Goal: Information Seeking & Learning: Find specific fact

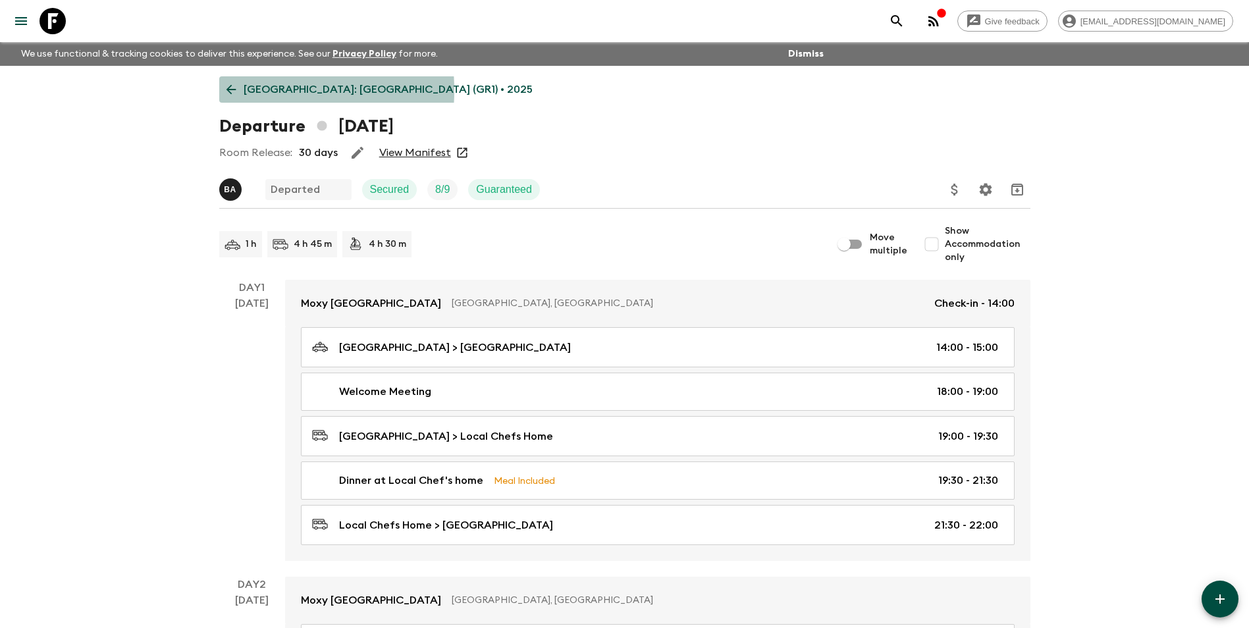
click at [244, 90] on p "[GEOGRAPHIC_DATA]: [GEOGRAPHIC_DATA] (GR1) • 2025" at bounding box center [388, 90] width 289 height 16
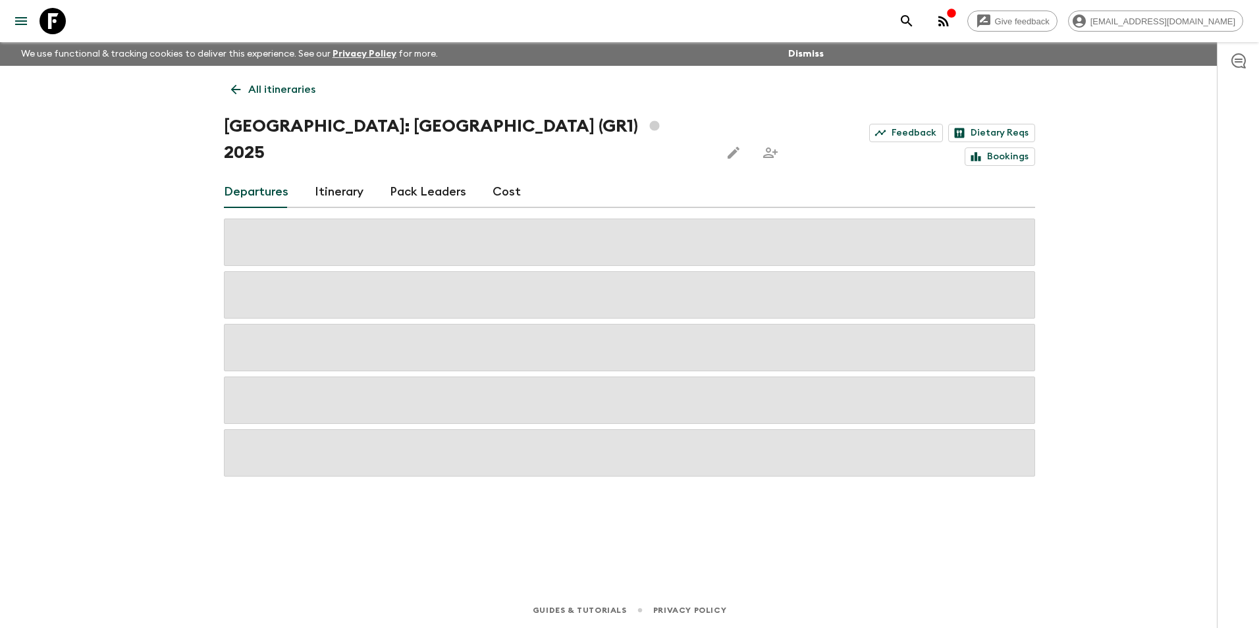
click at [238, 89] on icon at bounding box center [235, 89] width 14 height 14
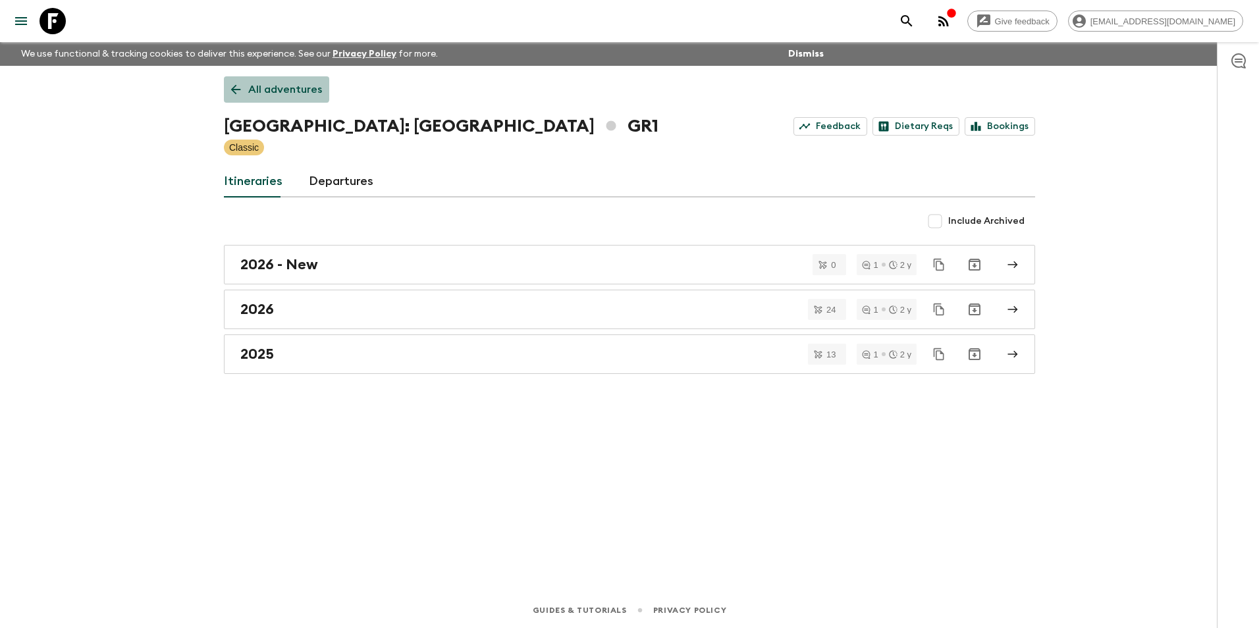
click at [276, 86] on p "All adventures" at bounding box center [285, 90] width 74 height 16
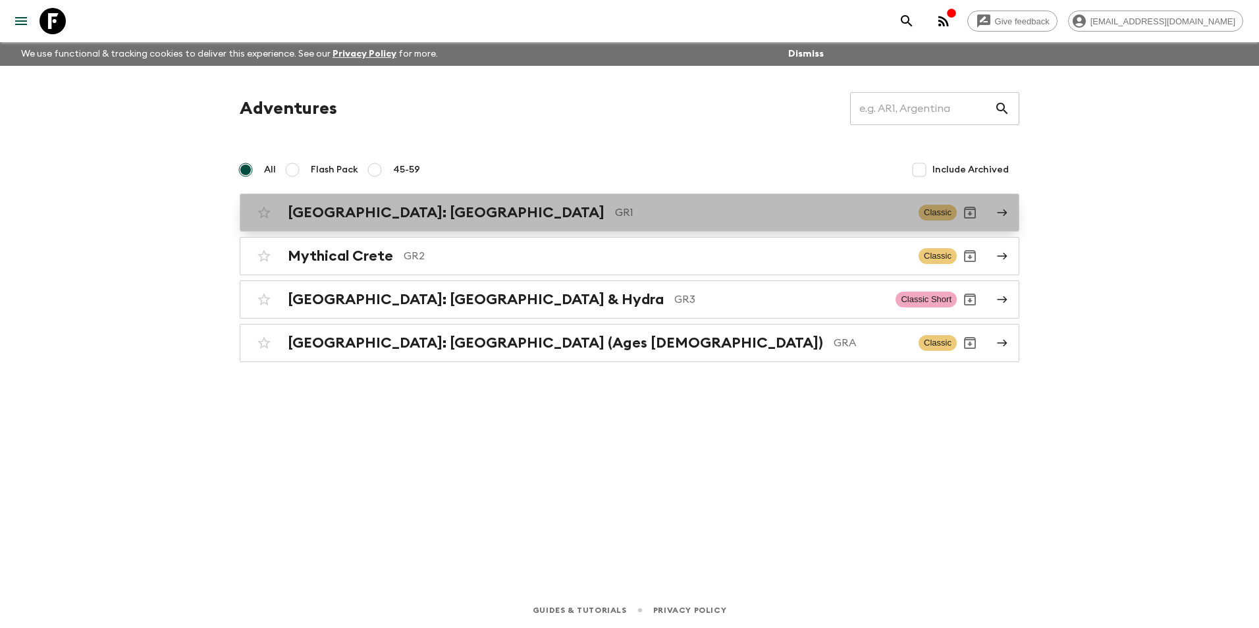
click at [396, 225] on div "[GEOGRAPHIC_DATA]: [GEOGRAPHIC_DATA] & the Islands GR1 Classic" at bounding box center [604, 213] width 706 height 26
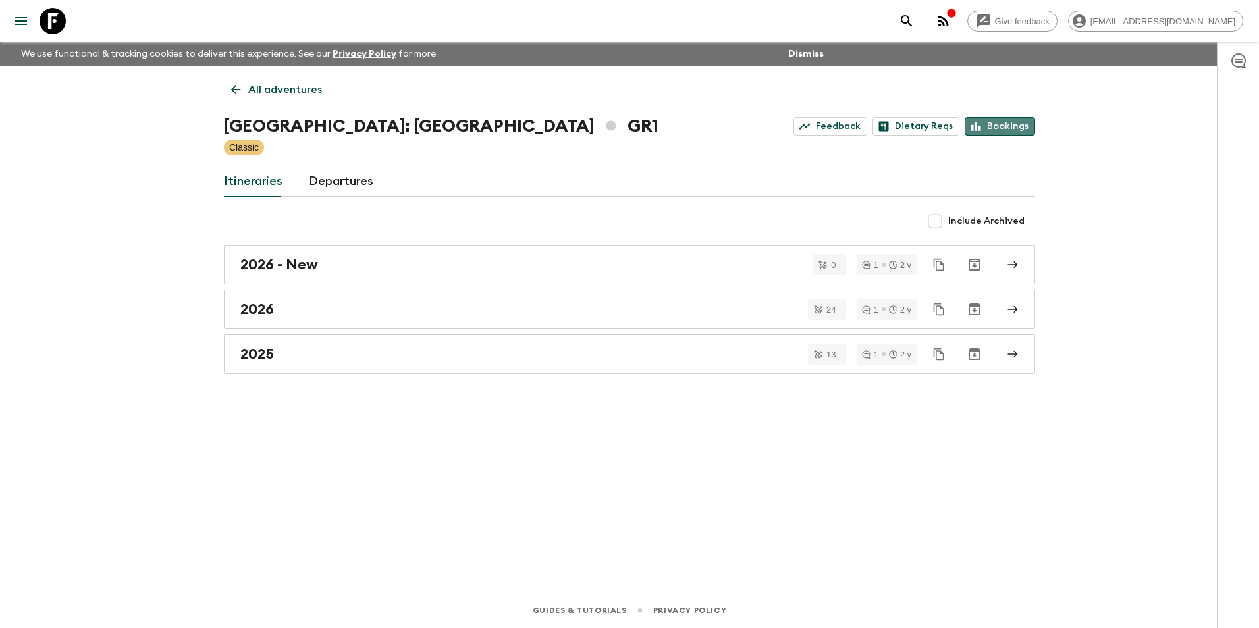
click at [1014, 130] on link "Bookings" at bounding box center [1000, 126] width 70 height 18
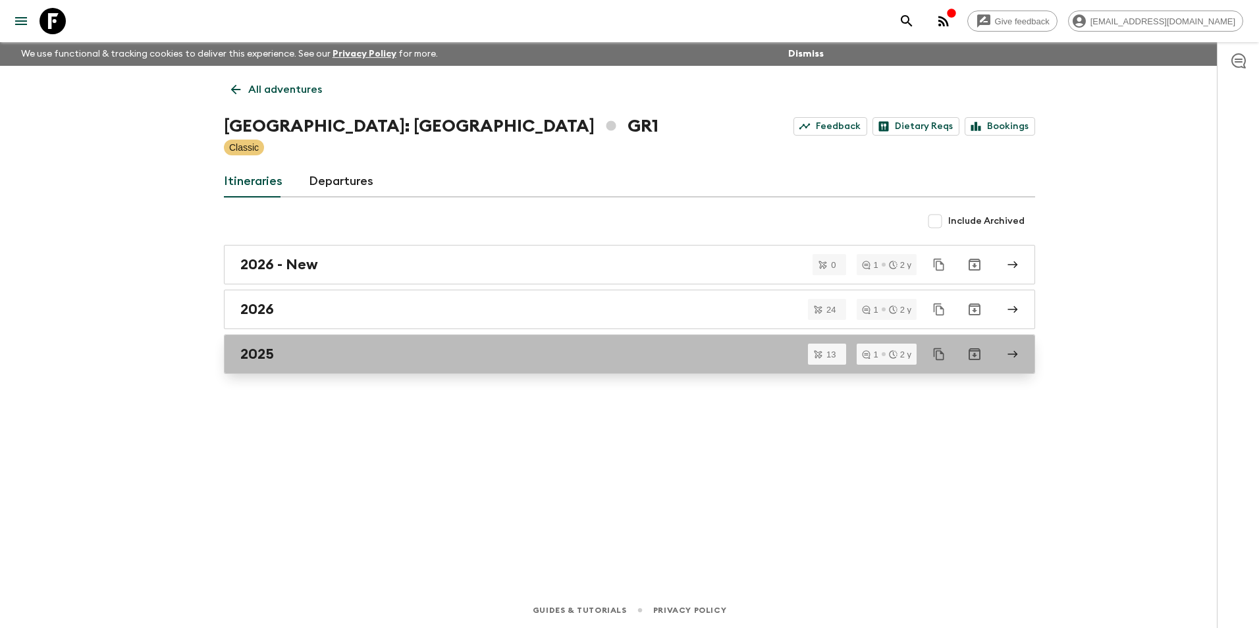
click at [288, 354] on div "2025" at bounding box center [616, 354] width 753 height 17
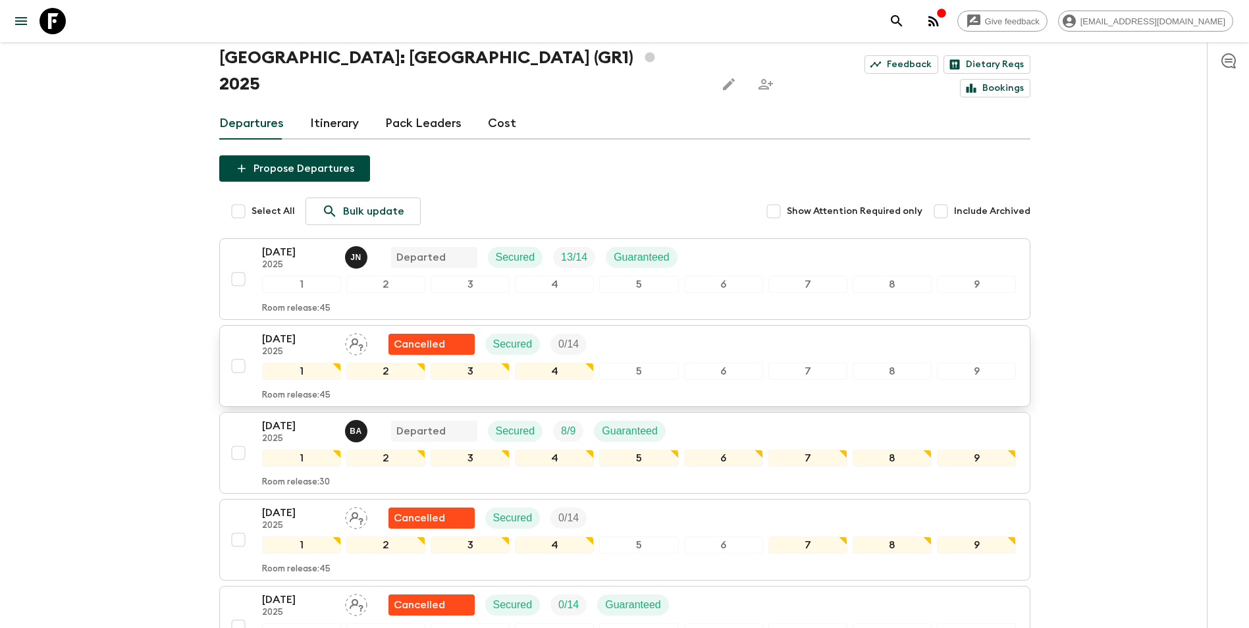
scroll to position [132, 0]
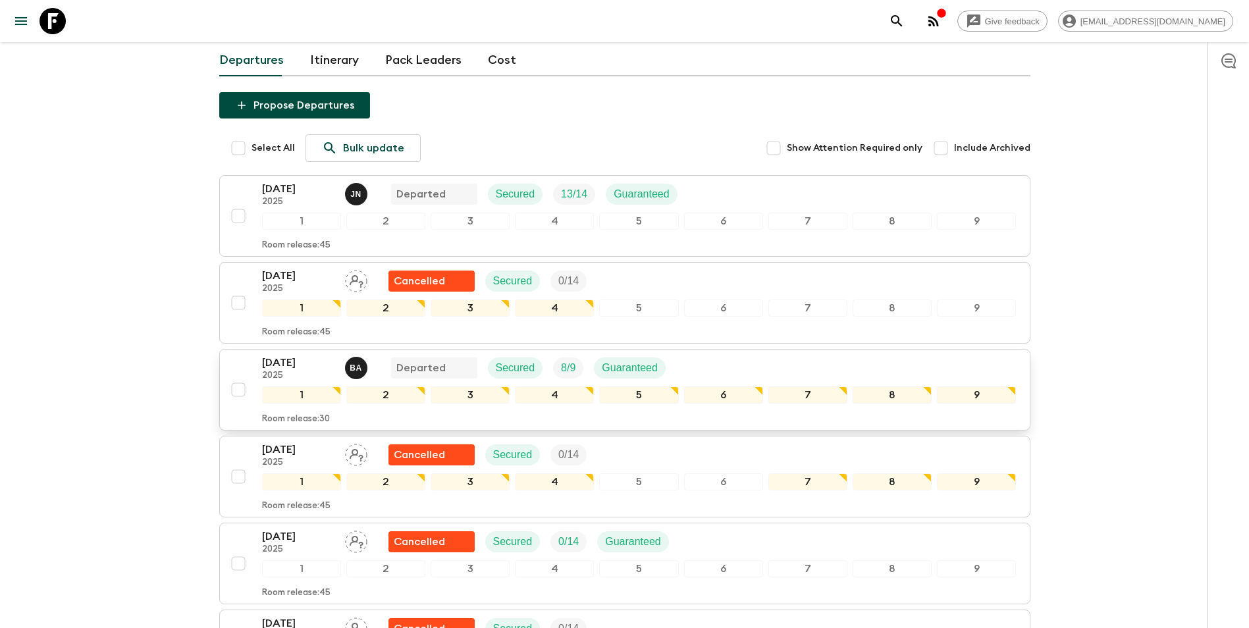
click at [294, 355] on p "[DATE]" at bounding box center [298, 363] width 72 height 16
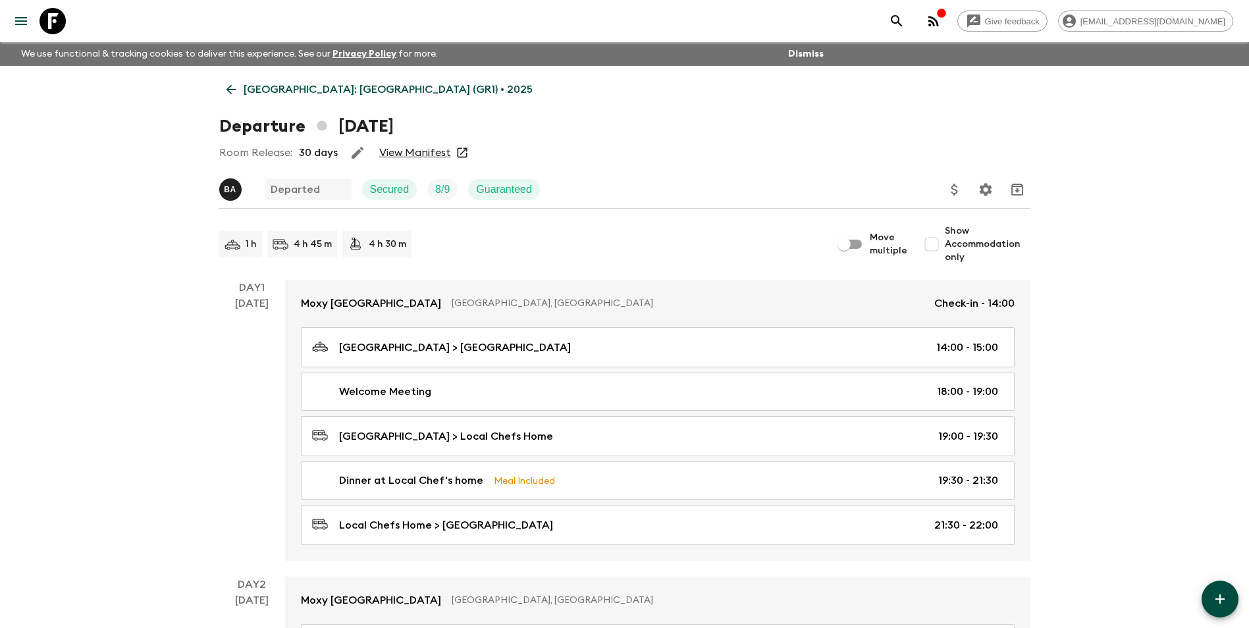
click at [419, 157] on link "View Manifest" at bounding box center [415, 152] width 72 height 13
click at [248, 90] on p "[GEOGRAPHIC_DATA]: [GEOGRAPHIC_DATA] (GR1) • 2025" at bounding box center [388, 90] width 289 height 16
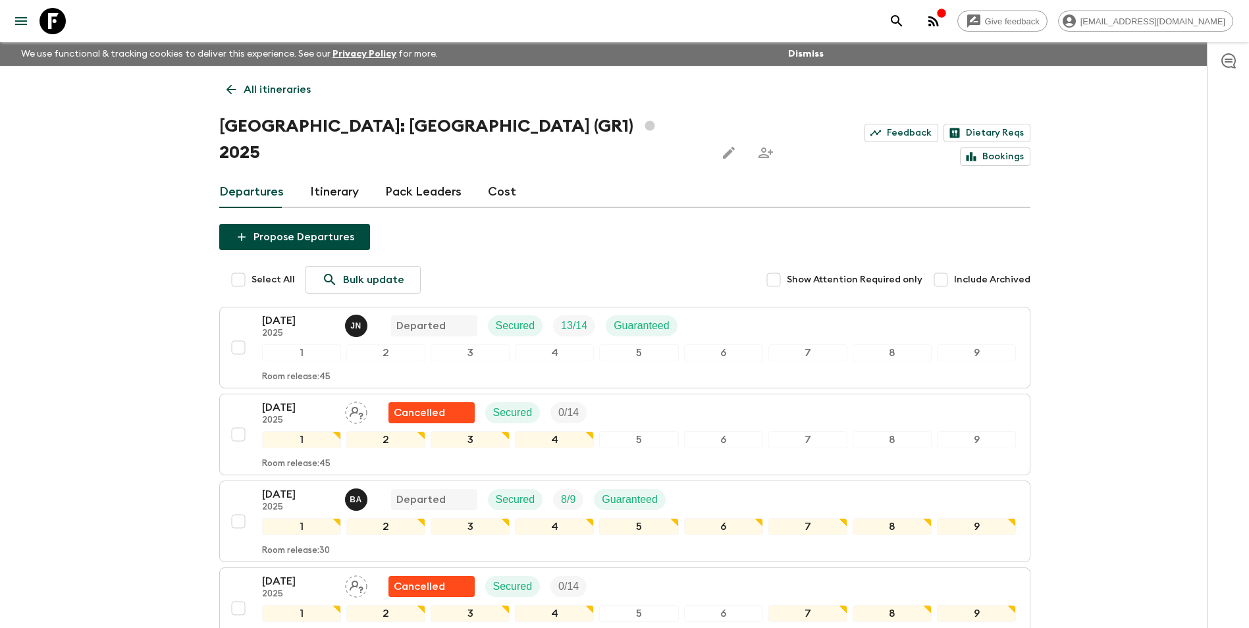
click at [490, 176] on link "Cost" at bounding box center [502, 192] width 28 height 32
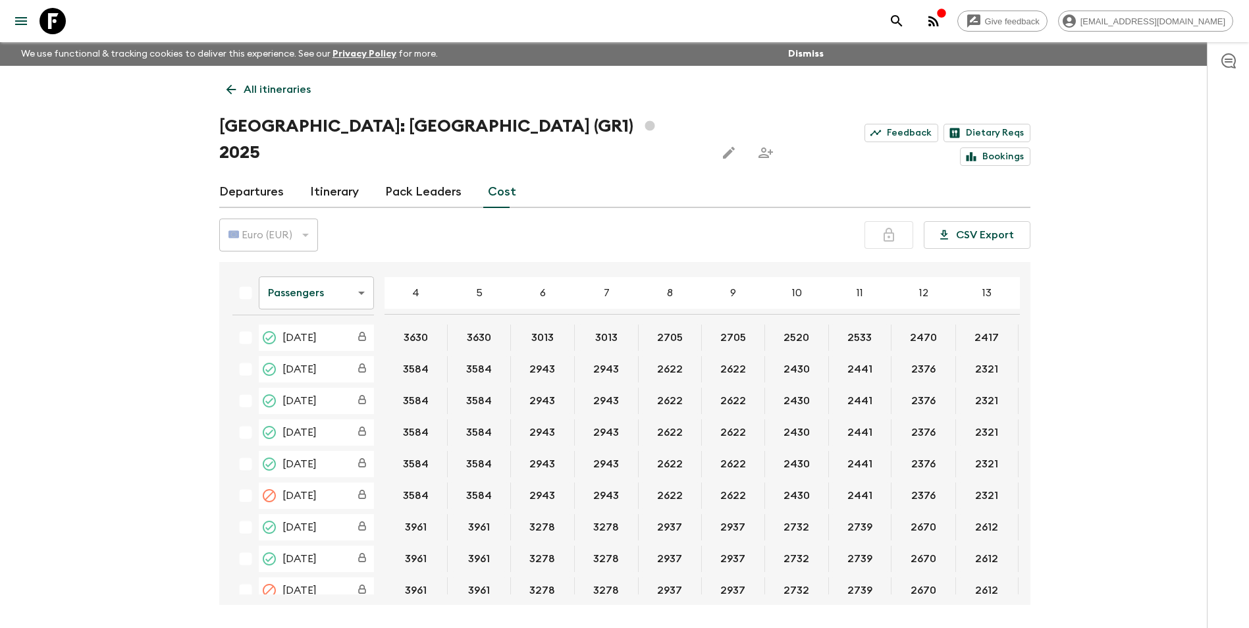
click at [232, 98] on link "All itineraries" at bounding box center [268, 89] width 99 height 26
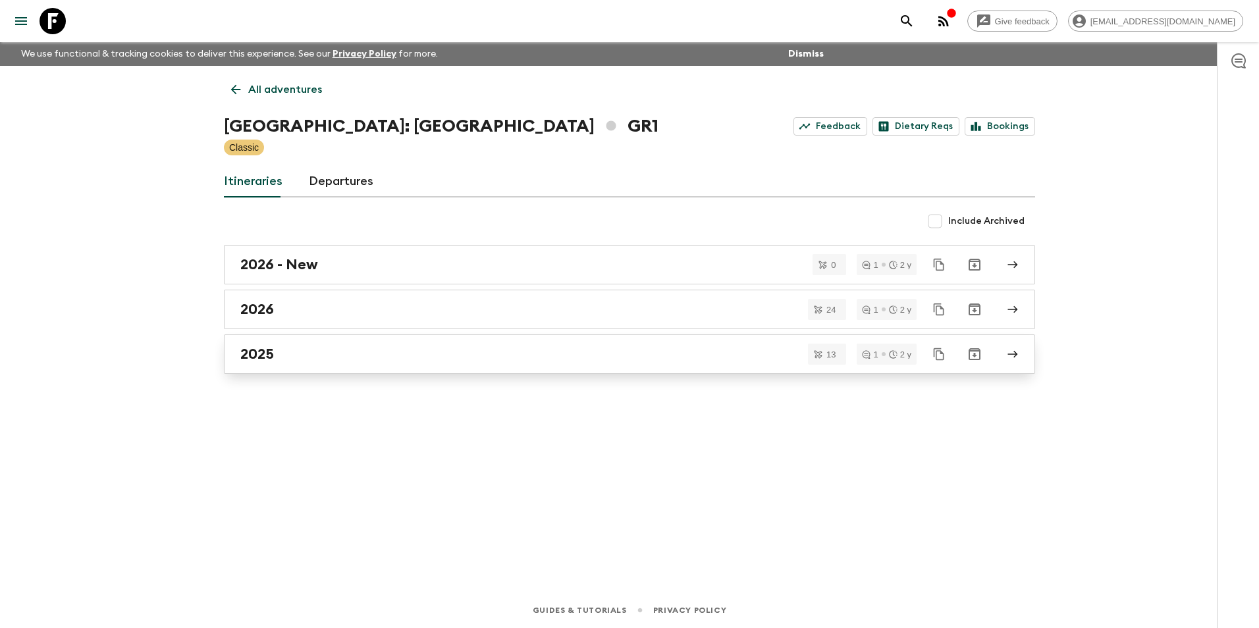
click at [265, 365] on link "2025" at bounding box center [629, 355] width 811 height 40
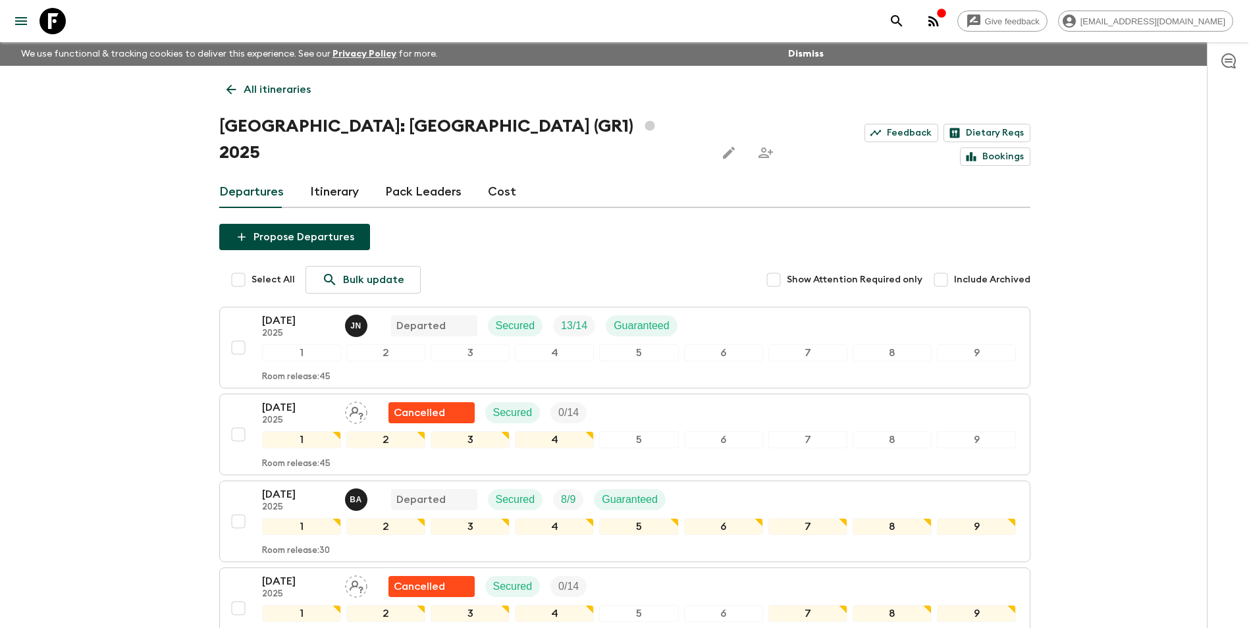
click at [498, 176] on link "Cost" at bounding box center [502, 192] width 28 height 32
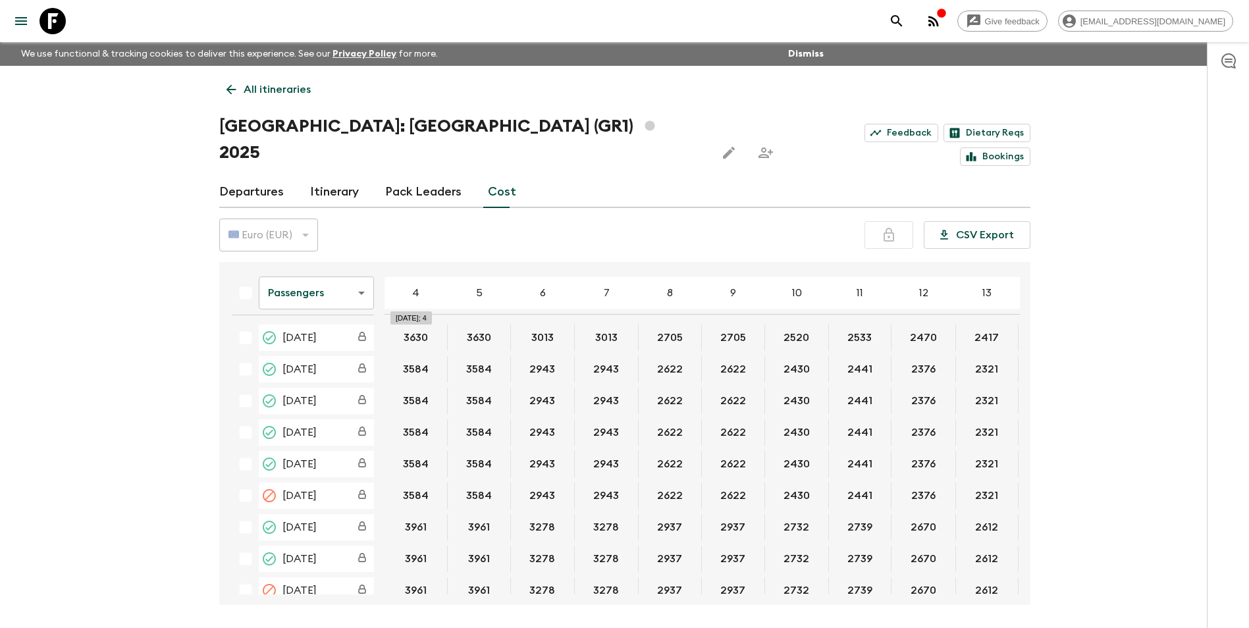
click at [419, 325] on button "3630" at bounding box center [416, 338] width 56 height 26
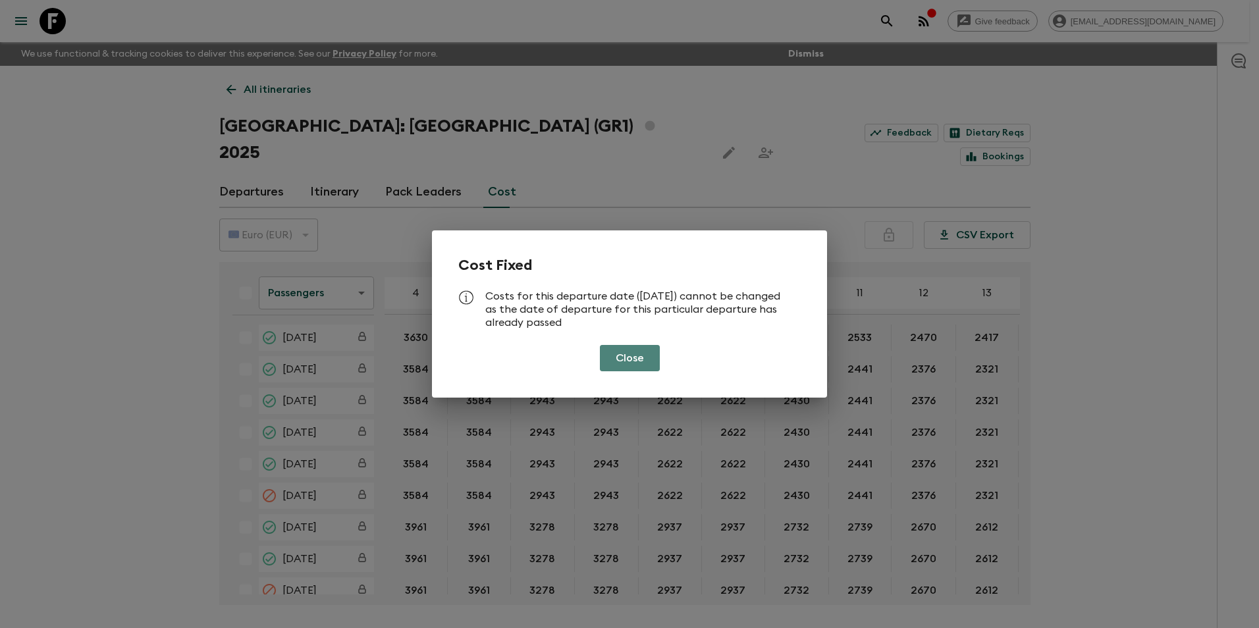
click at [634, 359] on button "Close" at bounding box center [630, 358] width 60 height 26
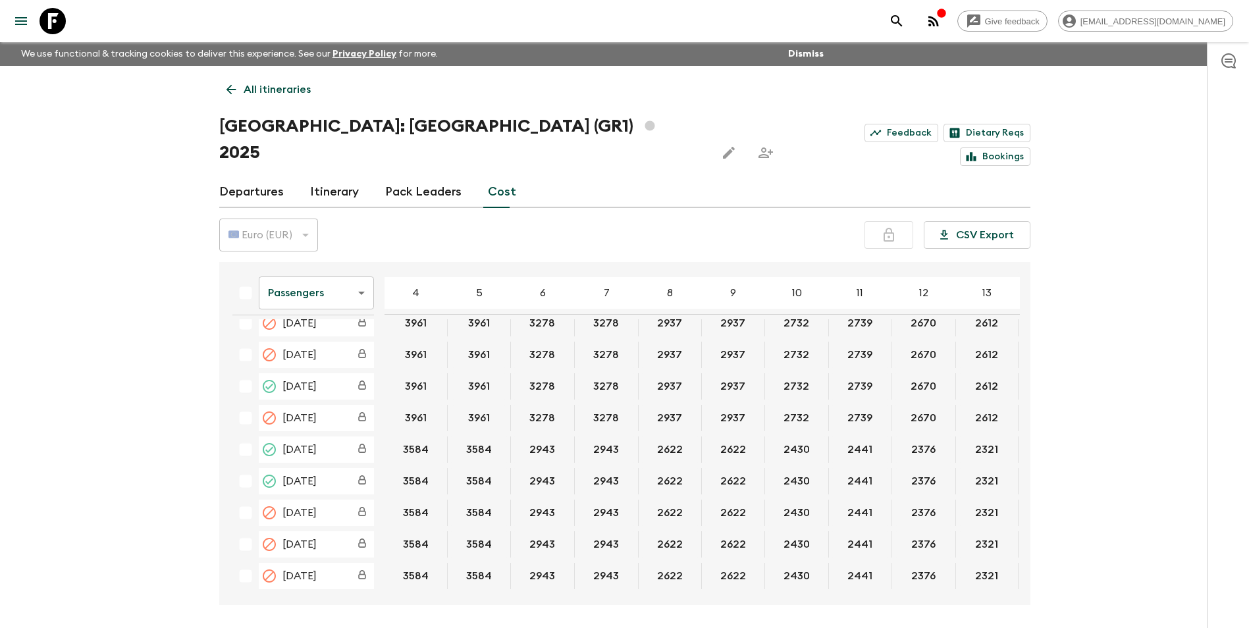
click at [0, 468] on html "Give feedback [EMAIL_ADDRESS][DOMAIN_NAME] We use functional & tracking cookies…" at bounding box center [624, 339] width 1249 height 678
